Goal: Entertainment & Leisure: Consume media (video, audio)

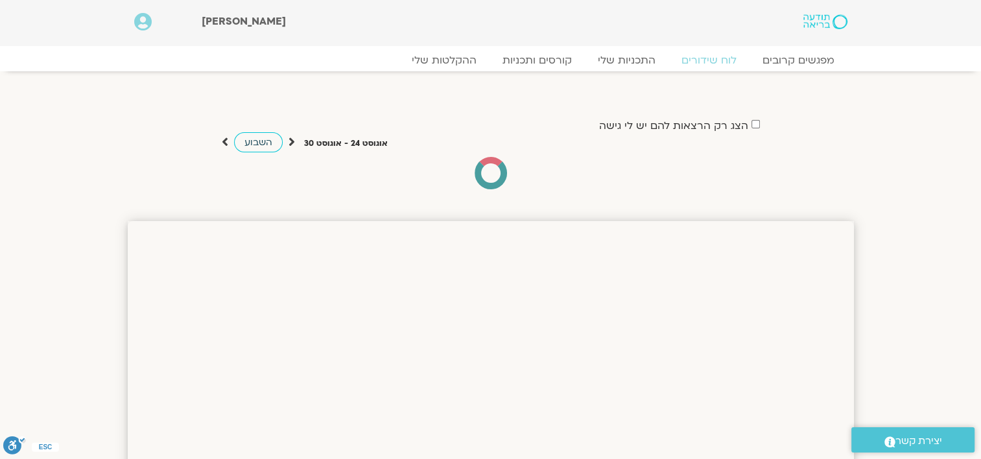
click at [259, 143] on span "השבוע" at bounding box center [258, 142] width 28 height 12
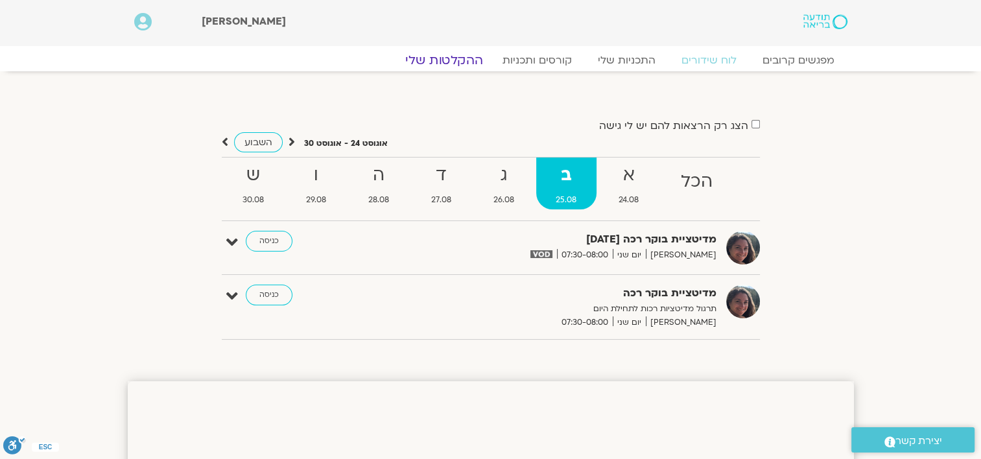
click at [463, 62] on link "ההקלטות שלי" at bounding box center [444, 61] width 109 height 16
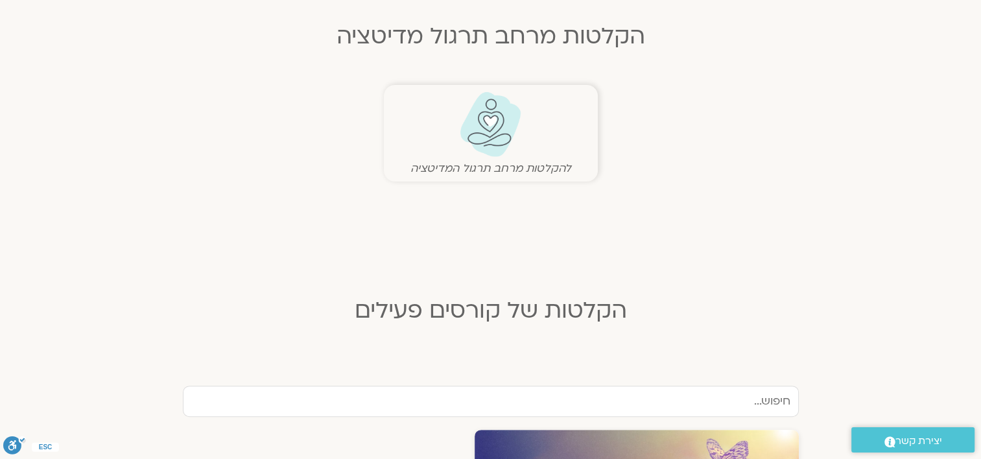
scroll to position [293, 0]
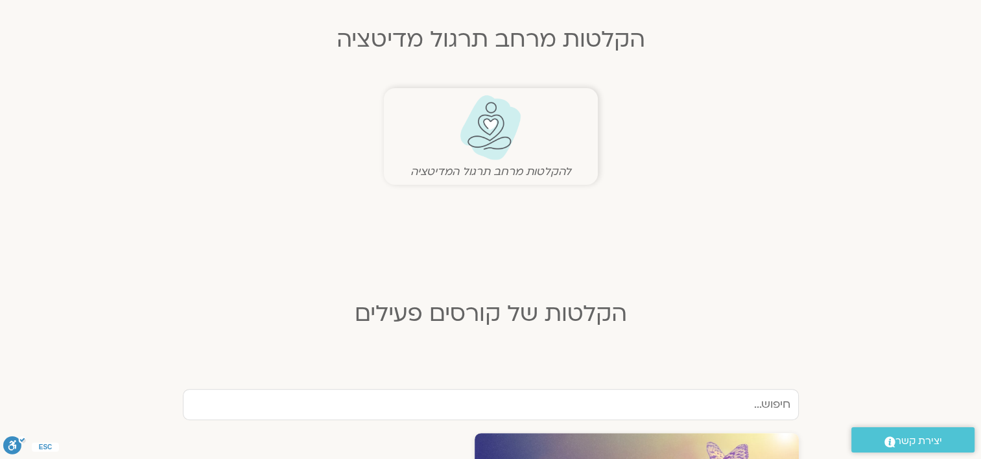
click at [495, 150] on img at bounding box center [490, 128] width 64 height 66
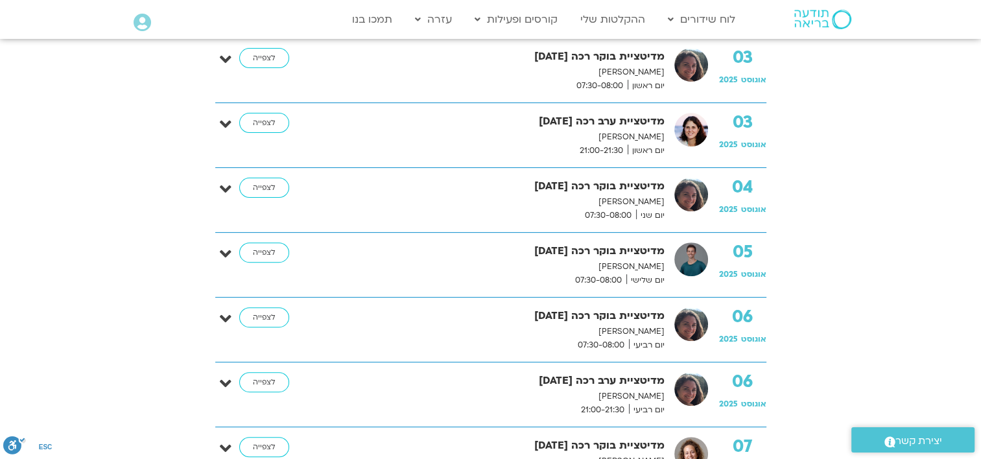
scroll to position [423, 0]
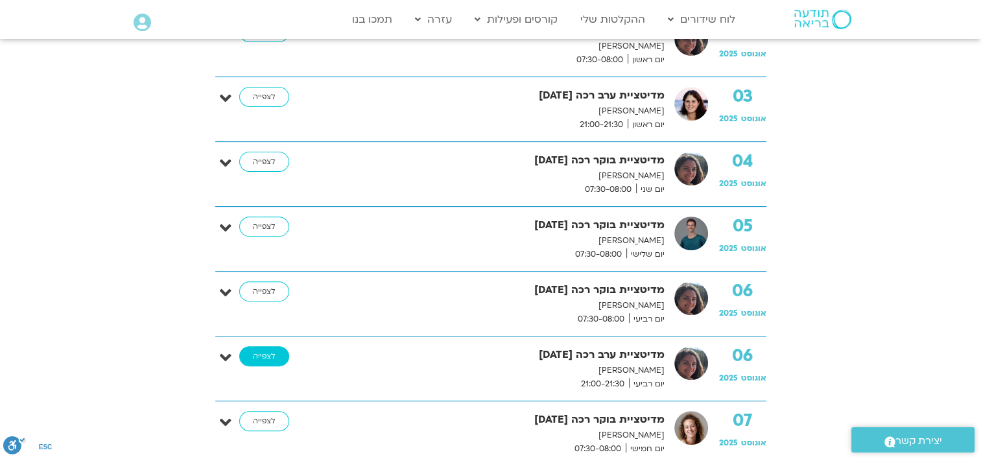
click at [267, 354] on link "לצפייה" at bounding box center [264, 356] width 50 height 21
